Goal: Task Accomplishment & Management: Complete application form

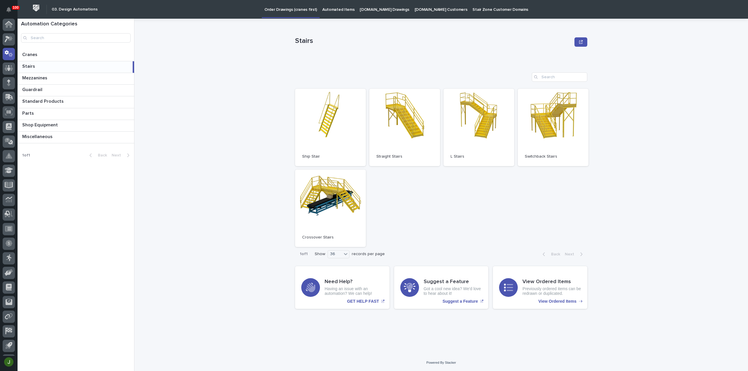
scroll to position [13, 0]
click at [8, 23] on div at bounding box center [9, 26] width 12 height 12
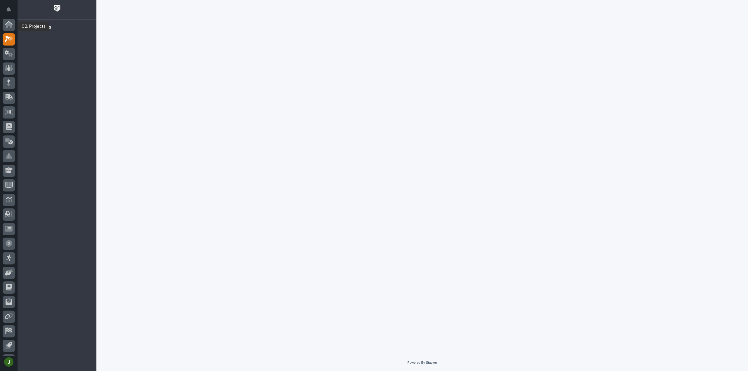
scroll to position [13, 0]
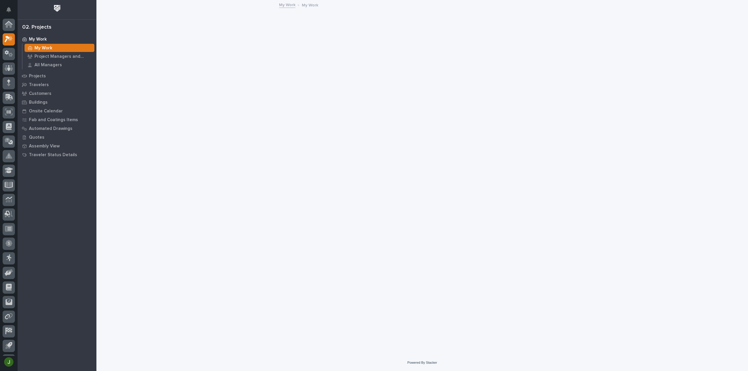
scroll to position [13, 0]
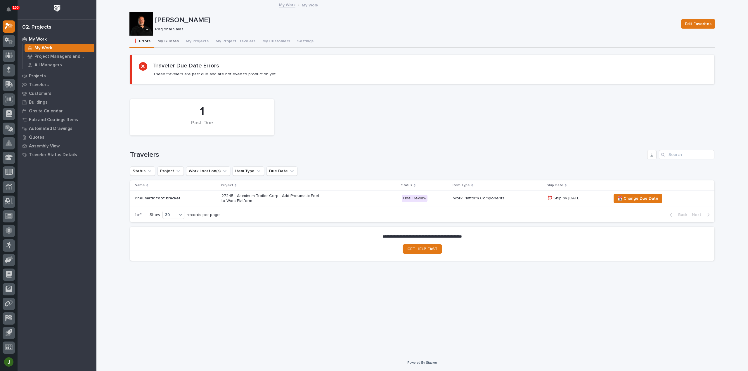
click at [169, 41] on button "My Quotes" at bounding box center [168, 42] width 28 height 12
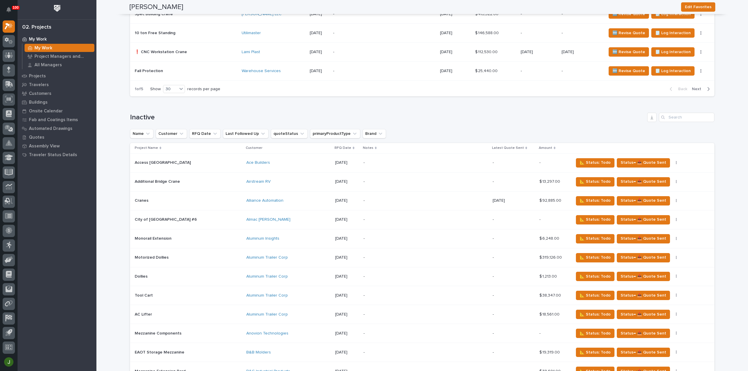
scroll to position [927, 0]
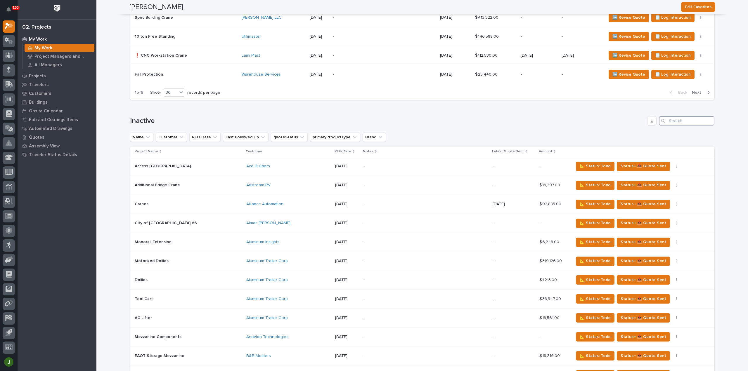
click at [687, 117] on input "Search" at bounding box center [687, 120] width 56 height 9
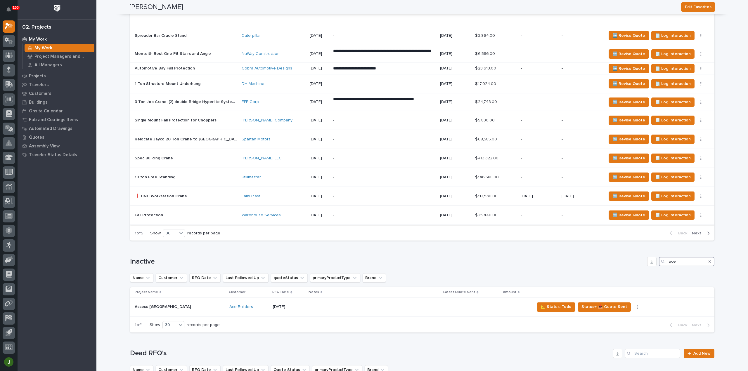
scroll to position [777, 0]
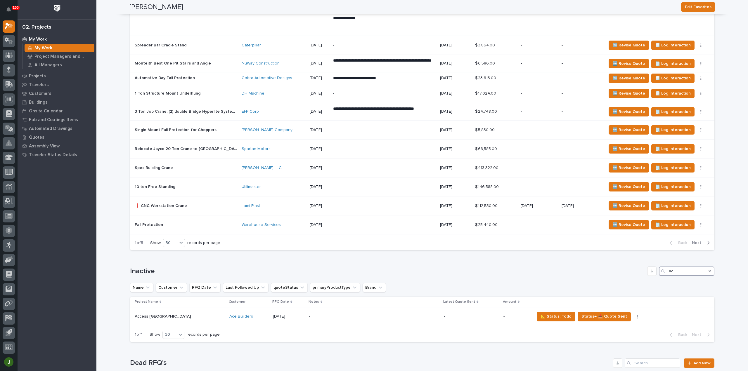
type input "a"
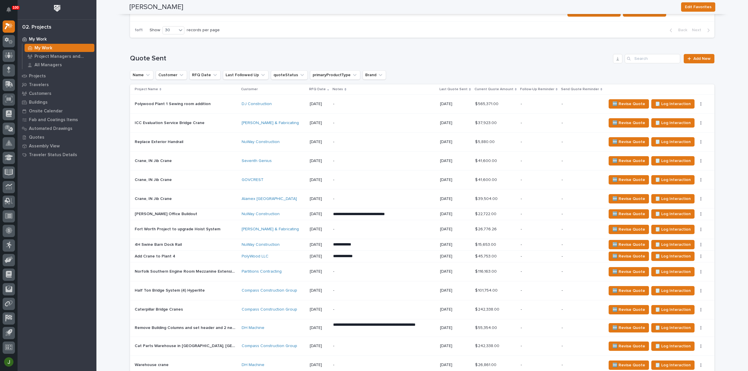
scroll to position [285, 0]
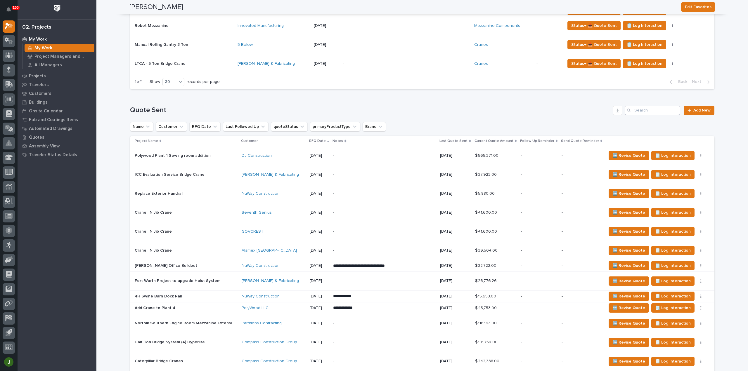
type input "southwire"
click at [641, 108] on input "Search" at bounding box center [653, 110] width 56 height 9
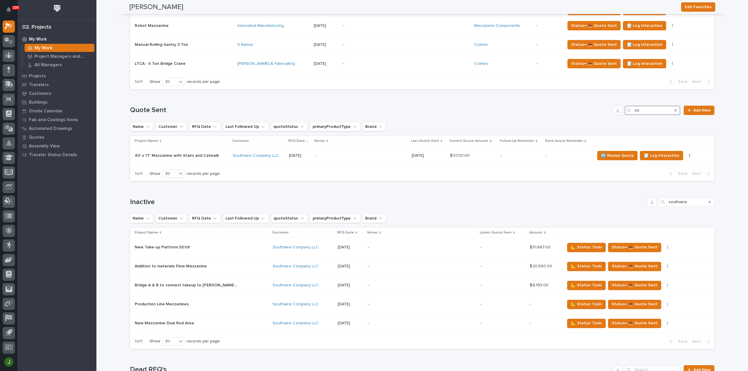
type input "s"
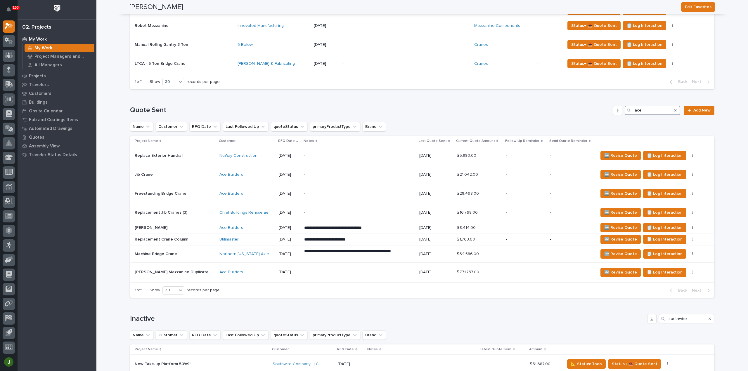
type input "ace"
click at [149, 270] on p "[PERSON_NAME] Mezzanine Duplicate" at bounding box center [172, 272] width 75 height 6
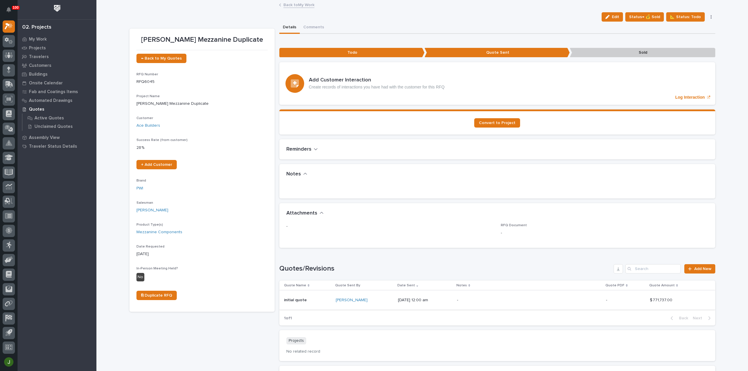
scroll to position [75, 0]
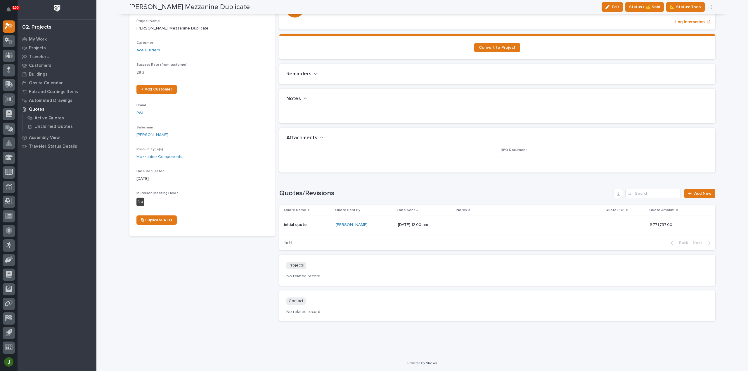
click at [296, 225] on p "initial quote" at bounding box center [296, 225] width 24 height 6
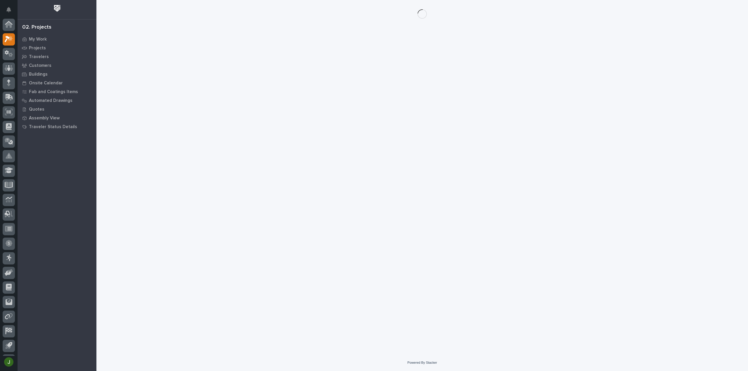
scroll to position [13, 0]
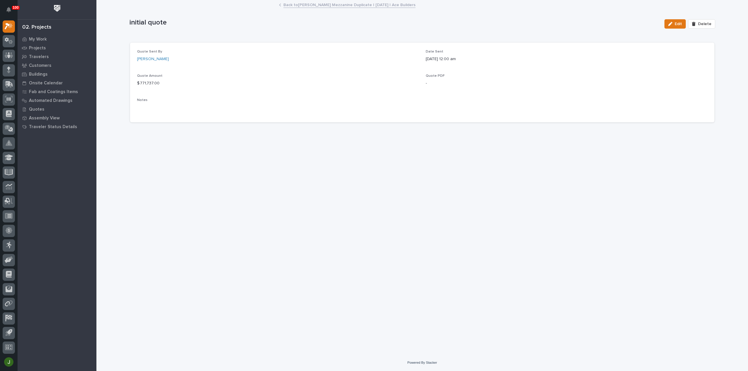
click at [308, 4] on link "Back to [PERSON_NAME] Mezzanine Duplicate | [DATE] | Ace Builders" at bounding box center [349, 4] width 132 height 7
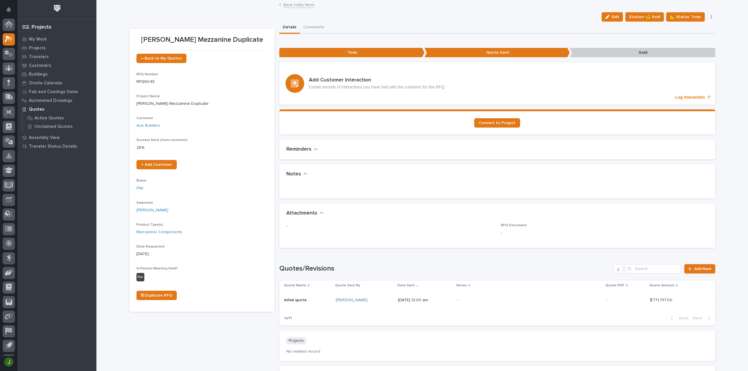
scroll to position [13, 0]
click at [686, 16] on span "📐 Status: Todo" at bounding box center [685, 16] width 31 height 7
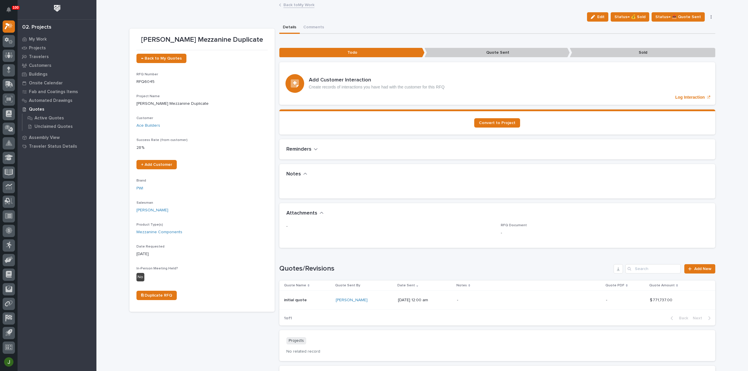
click at [296, 5] on link "Back to My Work" at bounding box center [298, 4] width 31 height 7
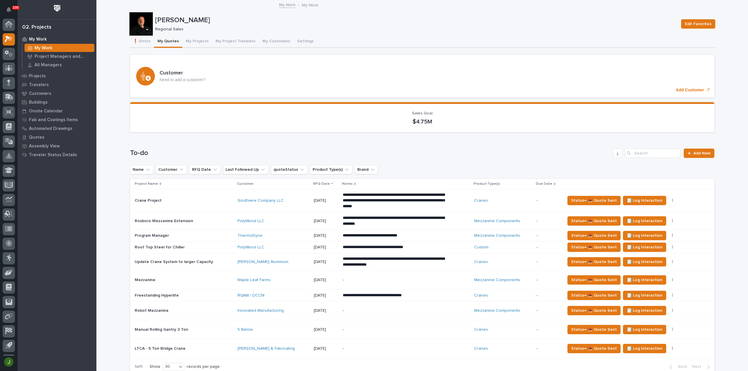
scroll to position [13, 0]
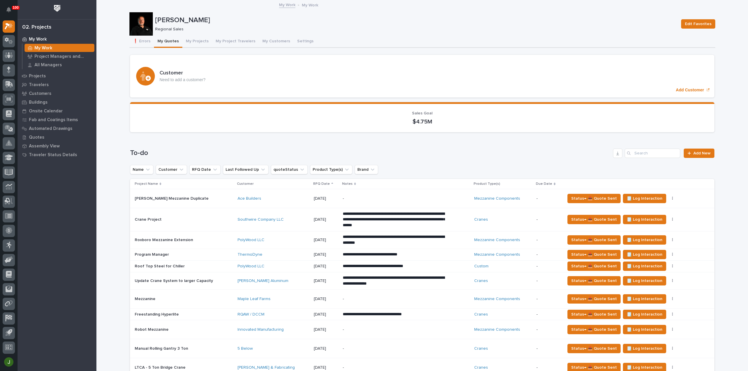
click at [154, 196] on p "[PERSON_NAME] Mezzanine Duplicate" at bounding box center [172, 198] width 75 height 6
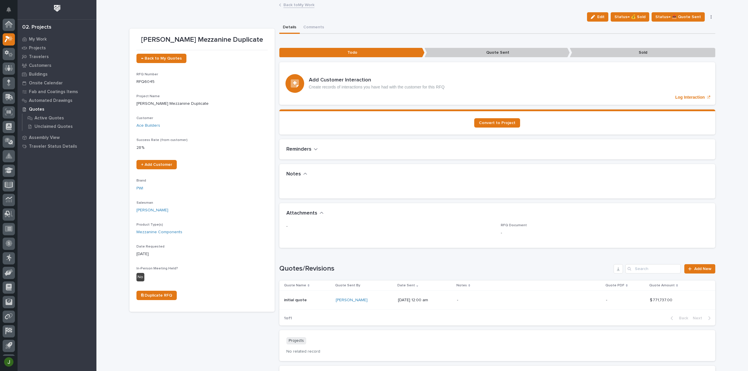
scroll to position [13, 0]
click at [601, 15] on span "Edit" at bounding box center [600, 16] width 7 height 5
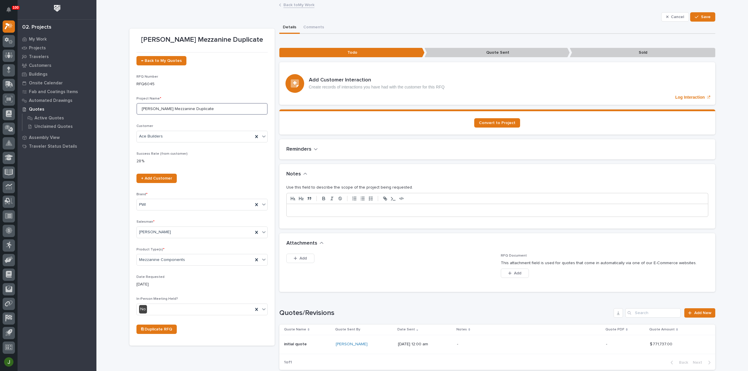
drag, startPoint x: 154, startPoint y: 109, endPoint x: 135, endPoint y: 110, distance: 18.5
click at [136, 110] on input "[PERSON_NAME] Mezzanine Duplicate" at bounding box center [201, 109] width 131 height 12
click at [194, 108] on input "CV Line Mezzanine Duplicate" at bounding box center [201, 109] width 131 height 12
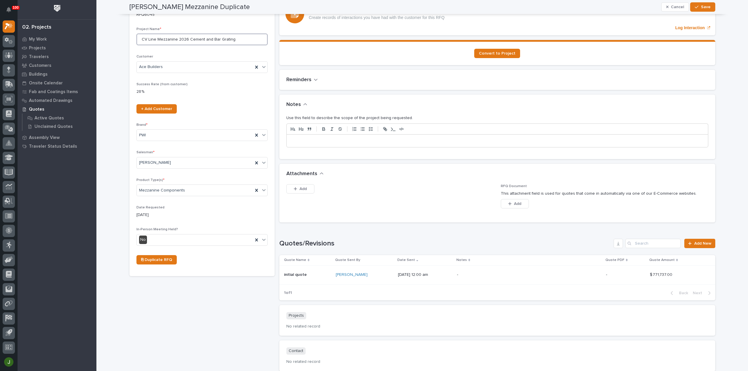
scroll to position [39, 0]
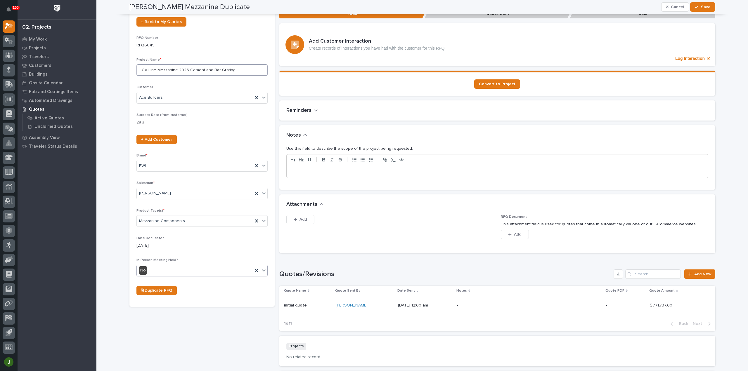
type input "CV Line Mezzanine 2026 Cement and Bar Grating"
click at [262, 268] on icon at bounding box center [264, 271] width 6 height 6
click at [147, 280] on div "Yes" at bounding box center [199, 281] width 131 height 10
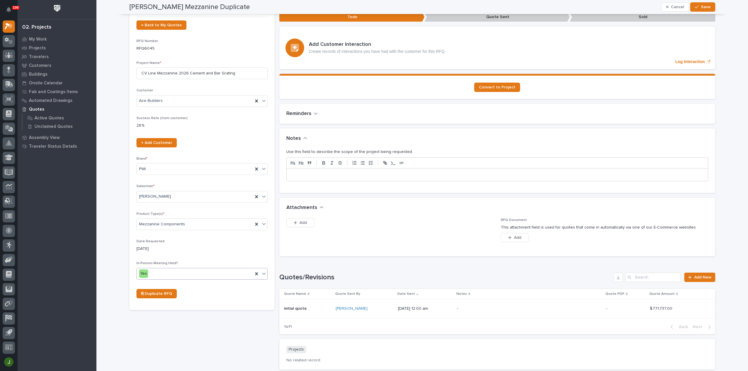
scroll to position [0, 0]
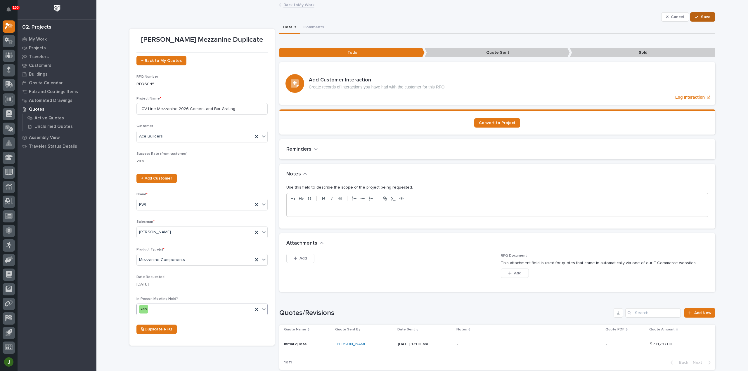
click at [703, 15] on span "Save" at bounding box center [706, 16] width 10 height 5
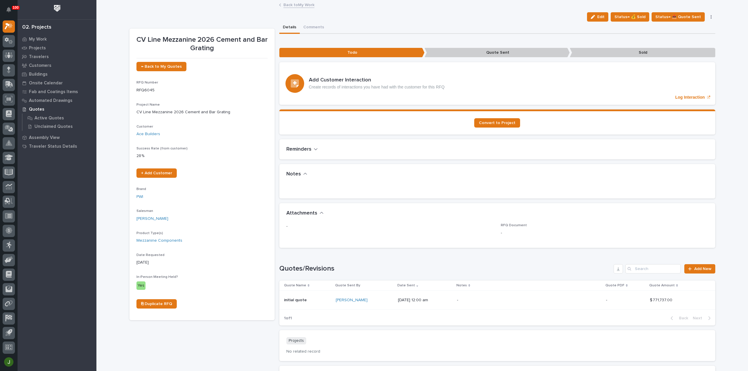
click at [295, 5] on link "Back to My Work" at bounding box center [298, 4] width 31 height 7
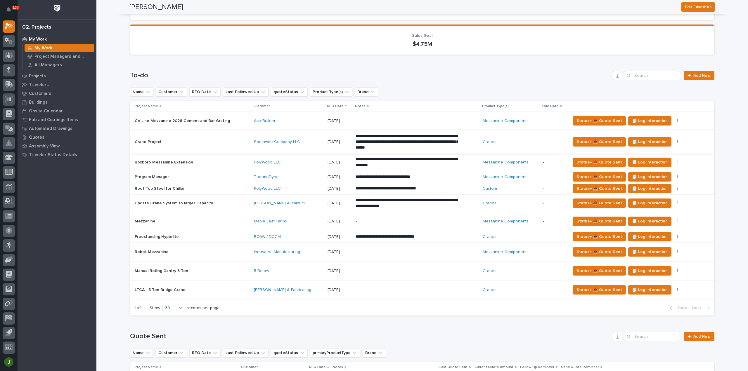
scroll to position [78, 0]
click at [695, 74] on span "Add New" at bounding box center [702, 76] width 17 height 4
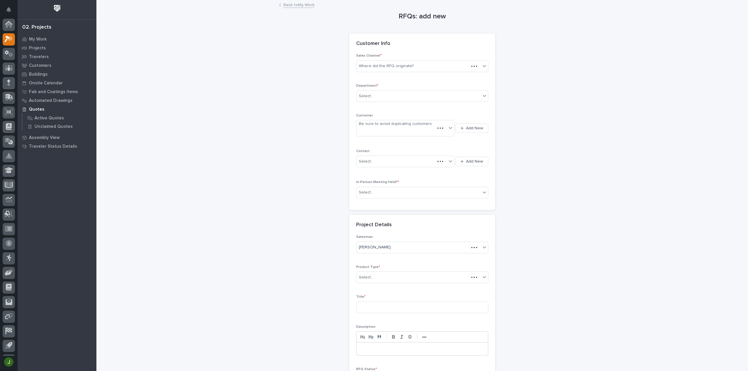
scroll to position [13, 0]
click at [399, 65] on div "Where did the RFQ originate?" at bounding box center [386, 66] width 55 height 6
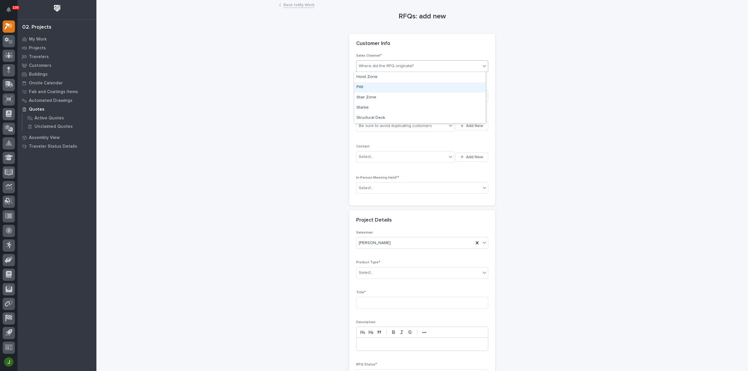
click at [363, 87] on div "PWI" at bounding box center [420, 87] width 132 height 10
click at [362, 96] on div "Select..." at bounding box center [366, 96] width 15 height 6
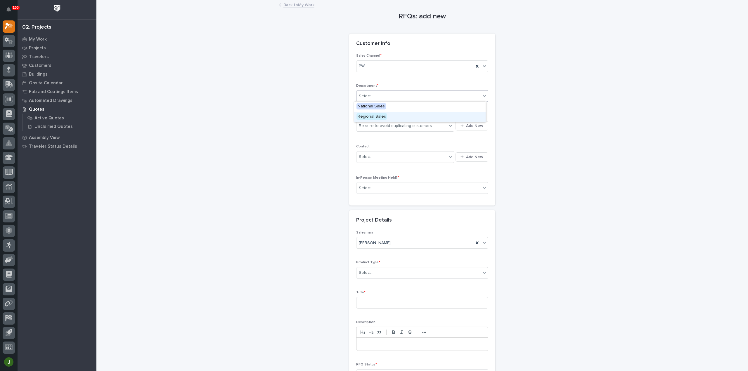
click at [388, 115] on div "Regional Sales" at bounding box center [420, 117] width 132 height 10
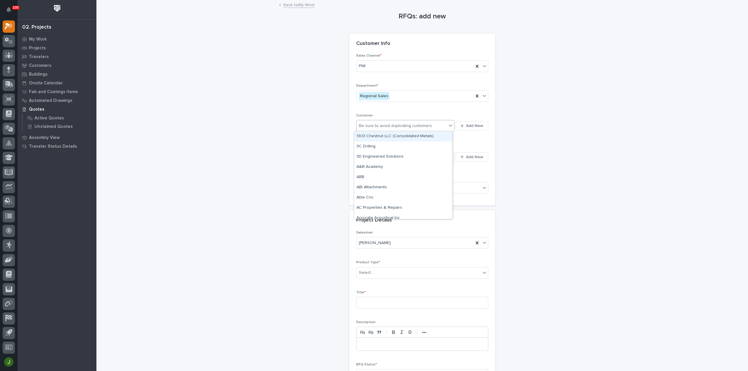
click at [381, 124] on div "Be sure to avoid duplicating customers" at bounding box center [395, 126] width 73 height 6
type input "****"
click at [380, 156] on div "Valmont Industries" at bounding box center [403, 157] width 98 height 10
click at [381, 155] on div "Select..." at bounding box center [402, 157] width 90 height 10
type input "*******"
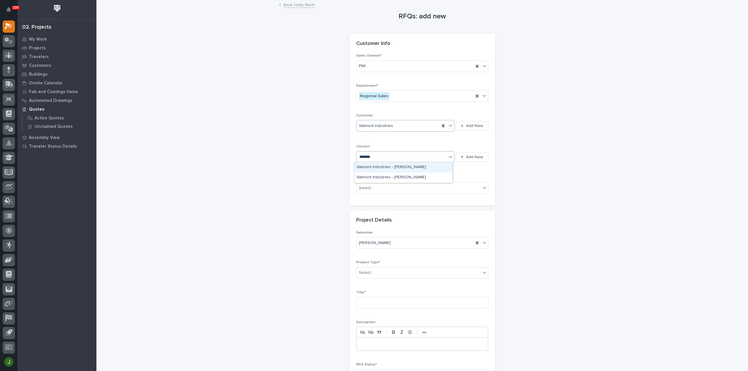
click at [381, 166] on div "Valmont Industries - [PERSON_NAME]" at bounding box center [403, 167] width 98 height 10
click at [366, 185] on div "Select..." at bounding box center [366, 188] width 15 height 6
click at [365, 197] on span "Yes" at bounding box center [361, 198] width 9 height 6
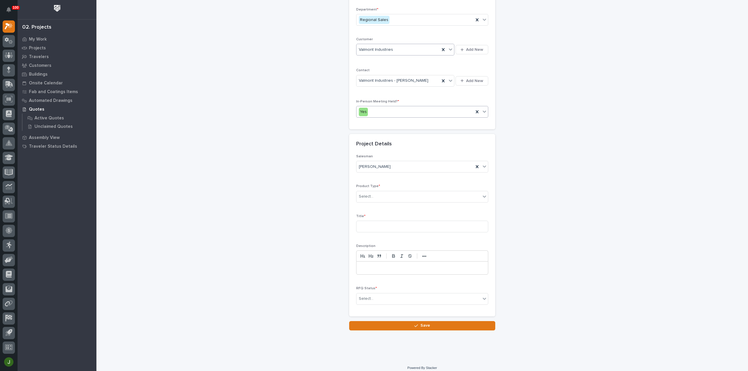
scroll to position [79, 0]
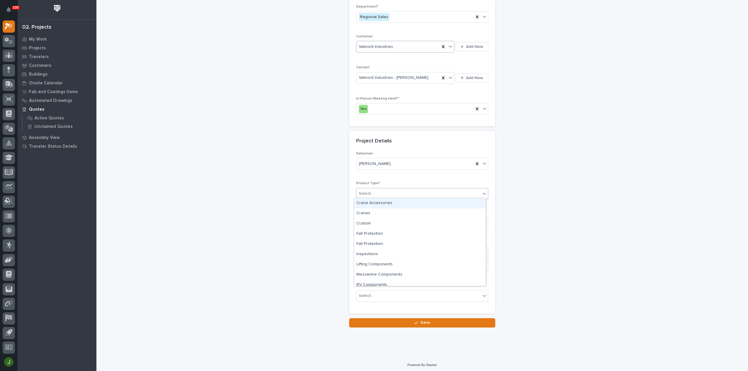
click at [372, 191] on div "Select..." at bounding box center [419, 194] width 124 height 10
click at [371, 214] on div "Cranes" at bounding box center [420, 214] width 132 height 10
click at [368, 222] on input at bounding box center [422, 224] width 132 height 12
click at [407, 222] on input "Multiple Cranes and Torqu MP" at bounding box center [422, 224] width 132 height 12
click at [406, 222] on input "Multiple Cranes and Torqu MP" at bounding box center [422, 224] width 132 height 12
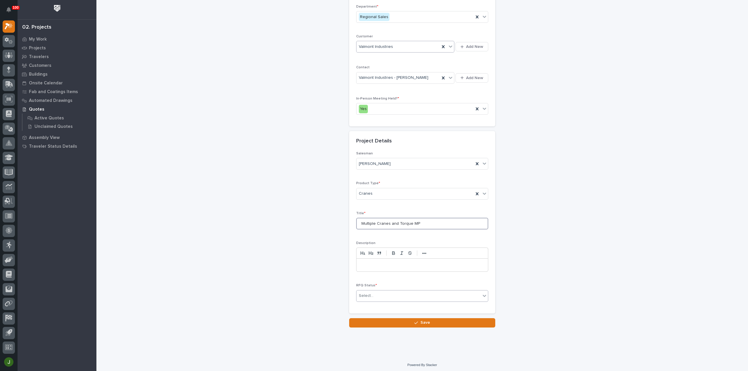
type input "Multiple Cranes and Torque MP"
click at [370, 295] on div "Select..." at bounding box center [366, 296] width 15 height 6
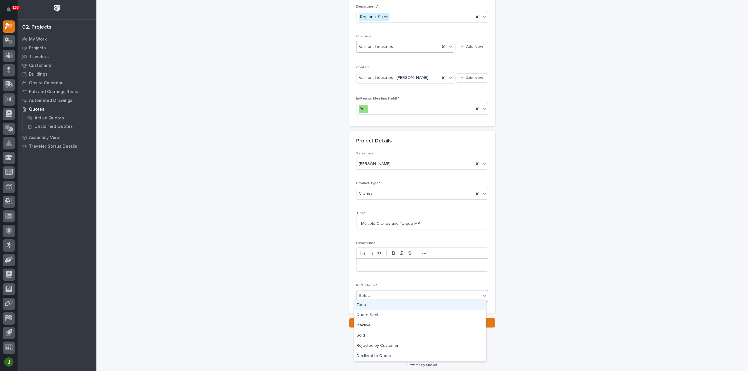
click at [367, 306] on div "Todo" at bounding box center [420, 305] width 132 height 10
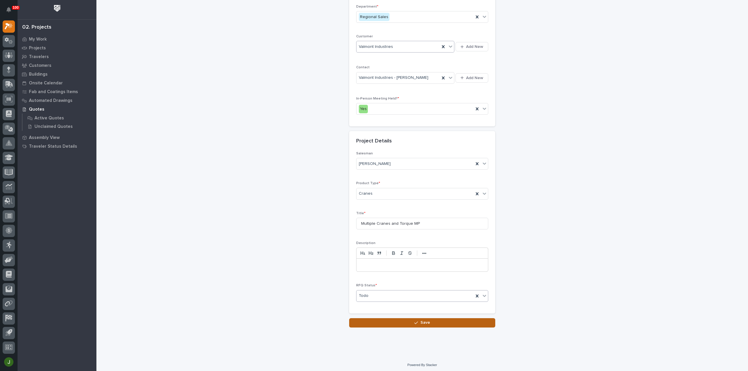
click at [411, 321] on button "Save" at bounding box center [422, 323] width 146 height 9
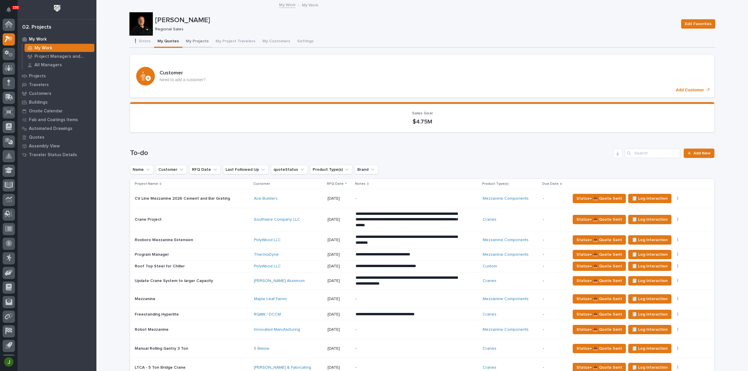
scroll to position [13, 0]
click at [697, 153] on span "Add New" at bounding box center [702, 153] width 17 height 4
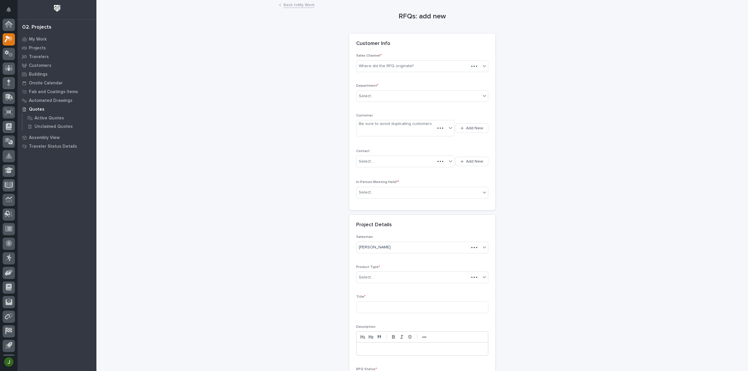
scroll to position [13, 0]
click at [385, 66] on div "Where did the RFQ originate?" at bounding box center [386, 66] width 55 height 6
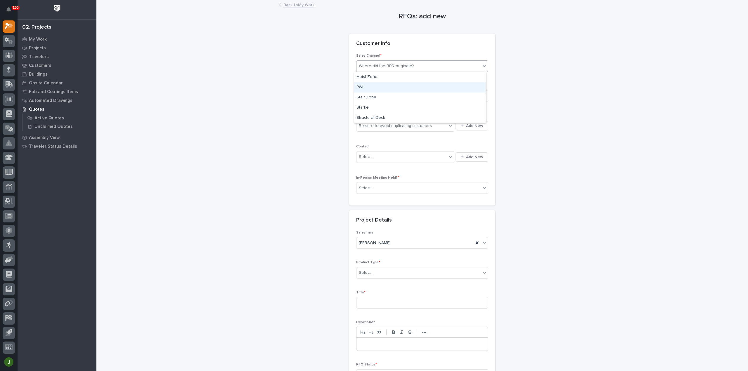
click at [369, 87] on div "PWI" at bounding box center [420, 87] width 132 height 10
click at [367, 95] on div "Select..." at bounding box center [366, 96] width 15 height 6
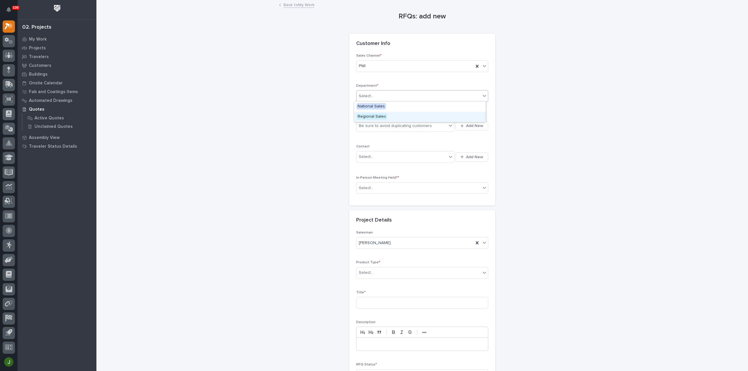
click at [365, 117] on span "Regional Sales" at bounding box center [372, 116] width 31 height 6
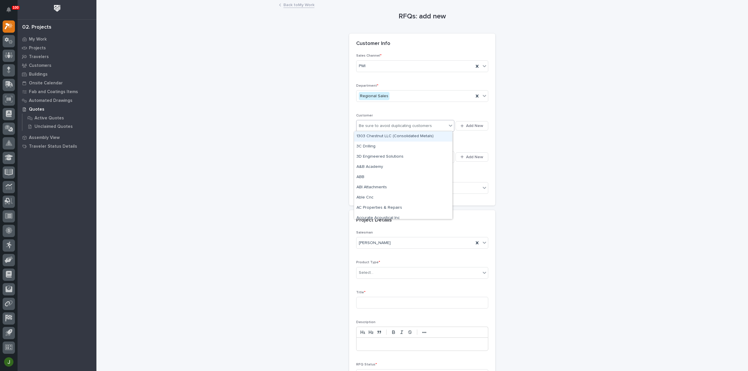
click at [367, 127] on div "Be sure to avoid duplicating customers" at bounding box center [395, 126] width 73 height 6
type input "*****"
click at [388, 156] on div "Titan Construction" at bounding box center [403, 157] width 98 height 10
click at [387, 156] on div "Select..." at bounding box center [402, 157] width 90 height 10
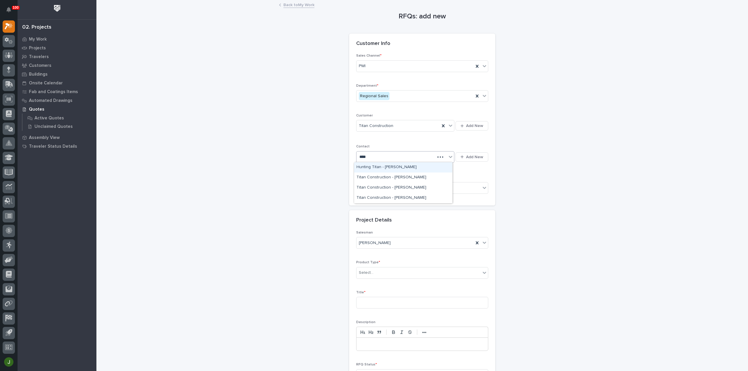
type input "*****"
click at [396, 197] on div "Titan Construction - [PERSON_NAME]" at bounding box center [403, 198] width 98 height 10
click at [388, 187] on div "Select..." at bounding box center [419, 189] width 124 height 10
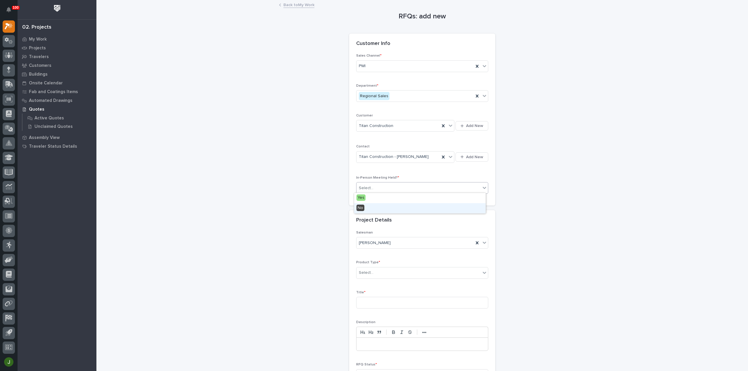
click at [373, 212] on div "No" at bounding box center [420, 208] width 132 height 10
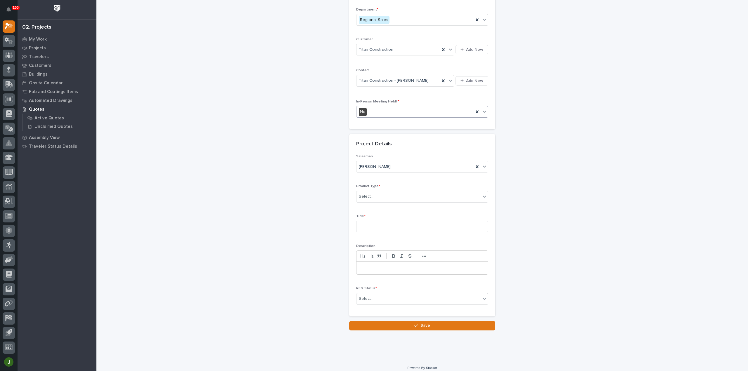
scroll to position [79, 0]
click at [379, 193] on div "Select..." at bounding box center [419, 194] width 124 height 10
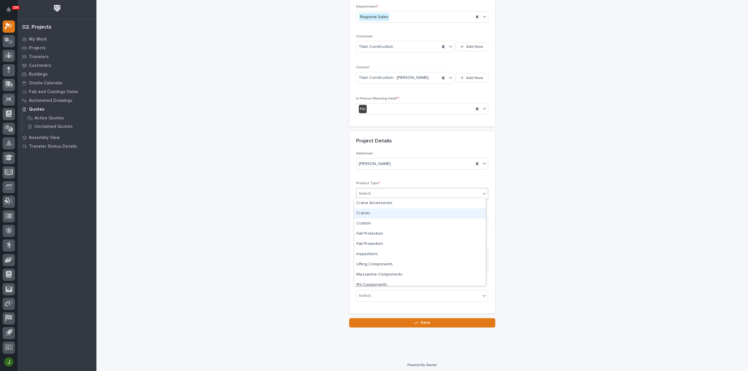
click at [370, 214] on div "Cranes" at bounding box center [420, 214] width 132 height 10
click at [362, 222] on input at bounding box center [422, 224] width 132 height 12
click at [359, 222] on input "Top Running 30 Ton Bridge Crane 73.5' x 201'" at bounding box center [422, 224] width 132 height 12
click at [449, 222] on input "Top Running 30 Ton Bridge Crane 73.5' x 201'" at bounding box center [422, 224] width 132 height 12
type input "Top Running 30 Ton Bridge Crane 73.5' x 201' (2)"
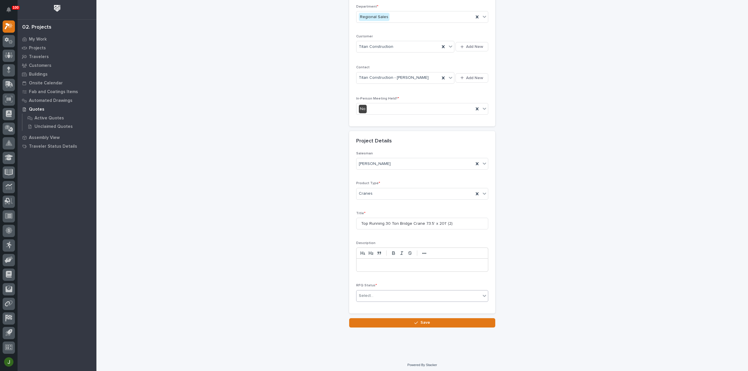
click at [364, 293] on div "Select..." at bounding box center [366, 296] width 15 height 6
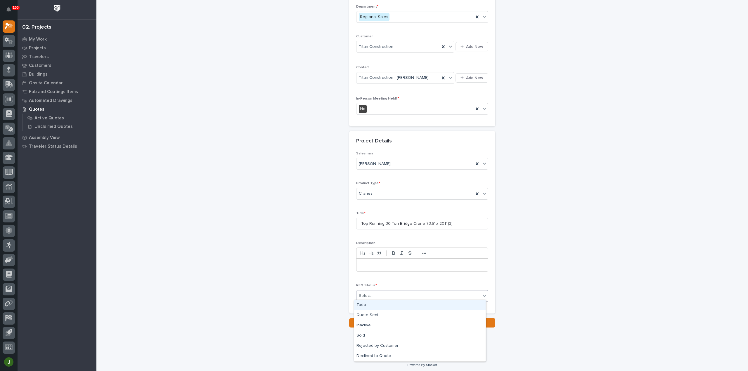
click at [369, 305] on div "Todo" at bounding box center [420, 305] width 132 height 10
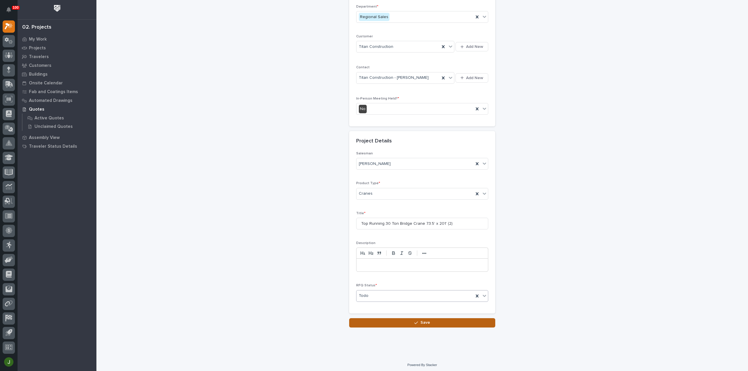
click at [421, 321] on span "Save" at bounding box center [426, 322] width 10 height 5
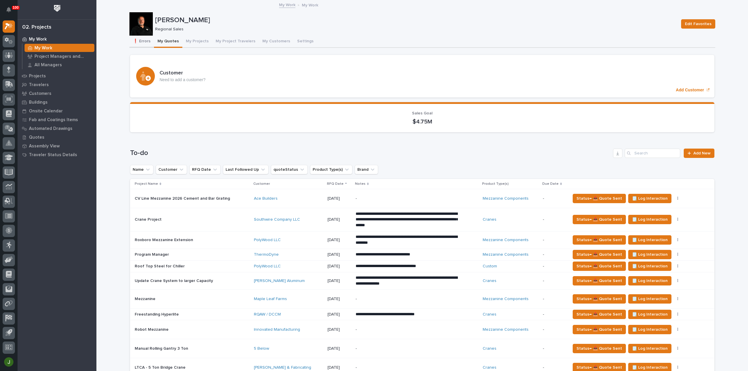
click at [144, 43] on button "❗ Errors" at bounding box center [141, 42] width 25 height 12
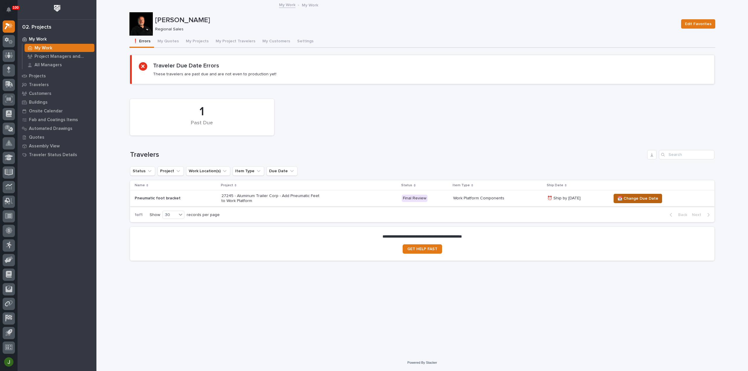
click at [638, 198] on span "📆 Change Due Date" at bounding box center [638, 198] width 41 height 7
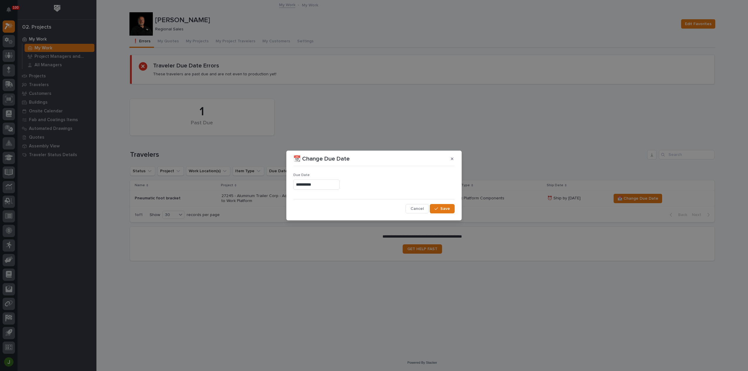
click at [321, 185] on input "**********" at bounding box center [316, 185] width 46 height 10
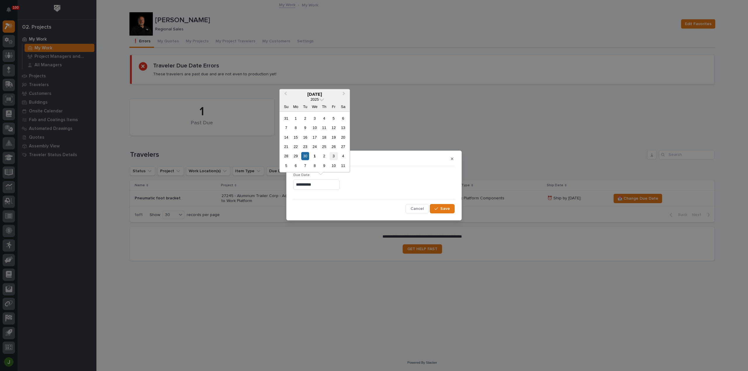
click at [335, 157] on div "3" at bounding box center [334, 156] width 8 height 8
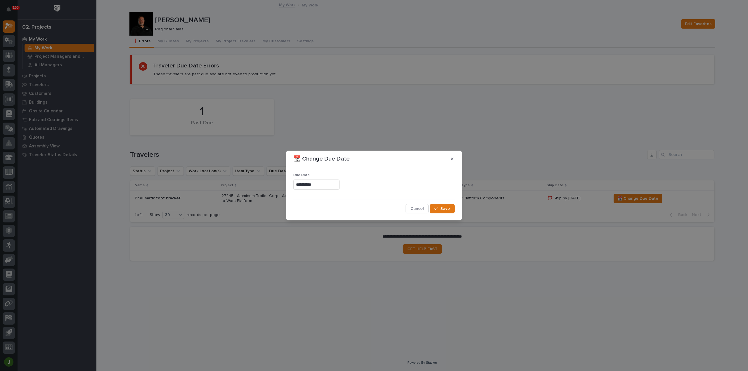
type input "**********"
click at [445, 209] on span "Save" at bounding box center [445, 208] width 10 height 5
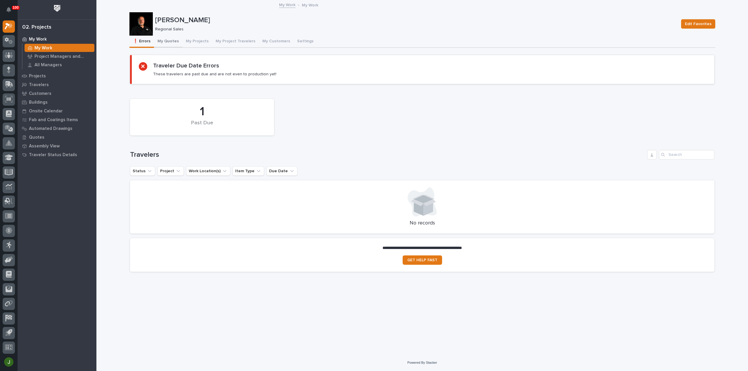
click at [169, 41] on button "My Quotes" at bounding box center [168, 42] width 28 height 12
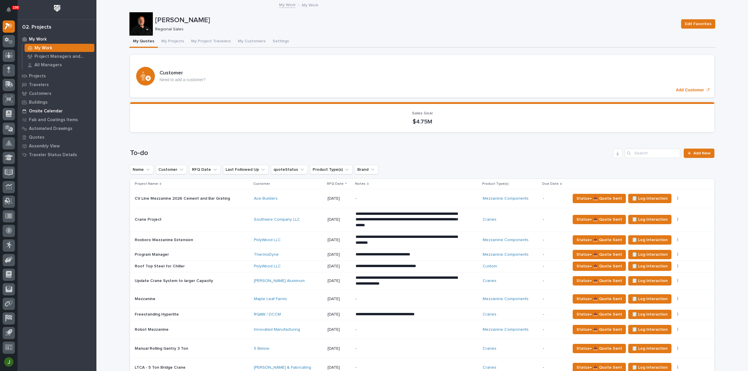
click at [44, 110] on p "Onsite Calendar" at bounding box center [46, 111] width 34 height 5
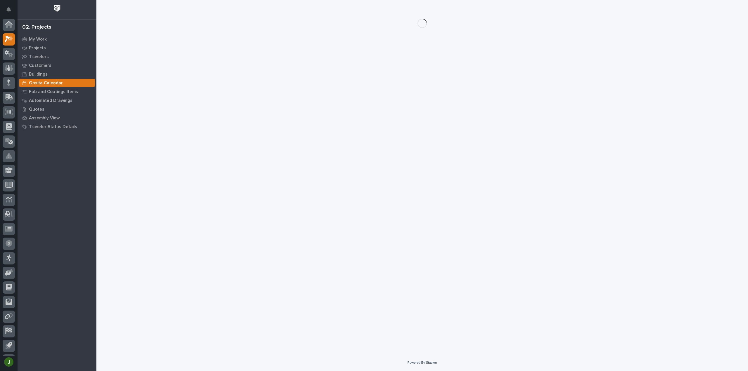
scroll to position [13, 0]
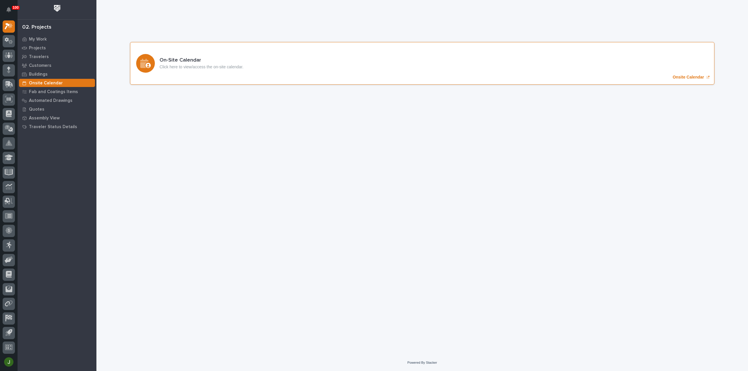
click at [680, 77] on p "Onsite Calendar" at bounding box center [688, 77] width 31 height 5
